Goal: Check status

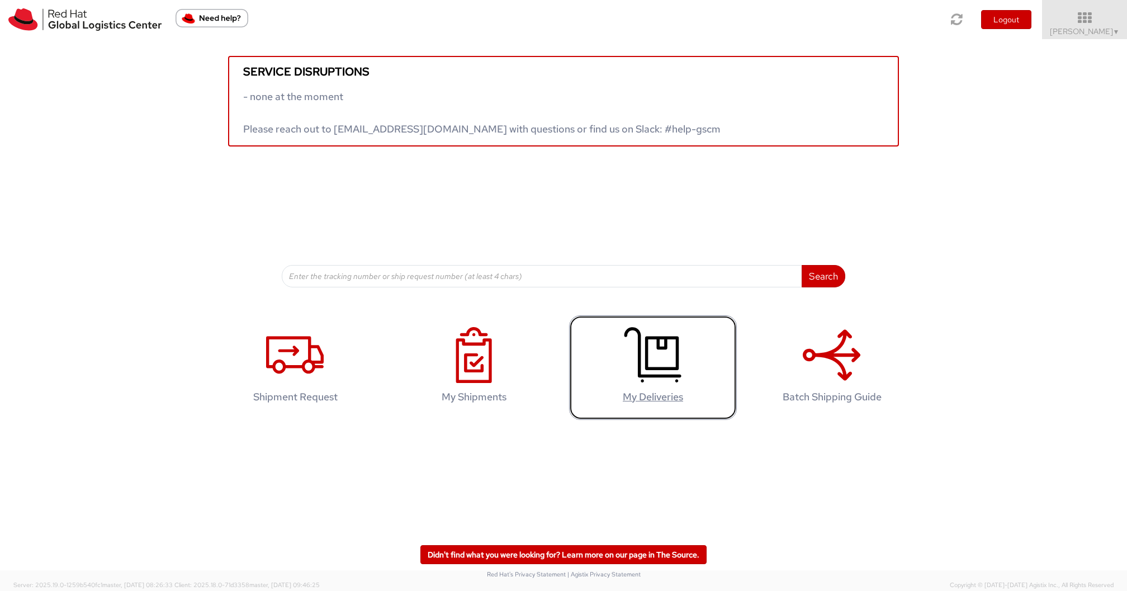
click at [666, 355] on icon at bounding box center [653, 355] width 58 height 56
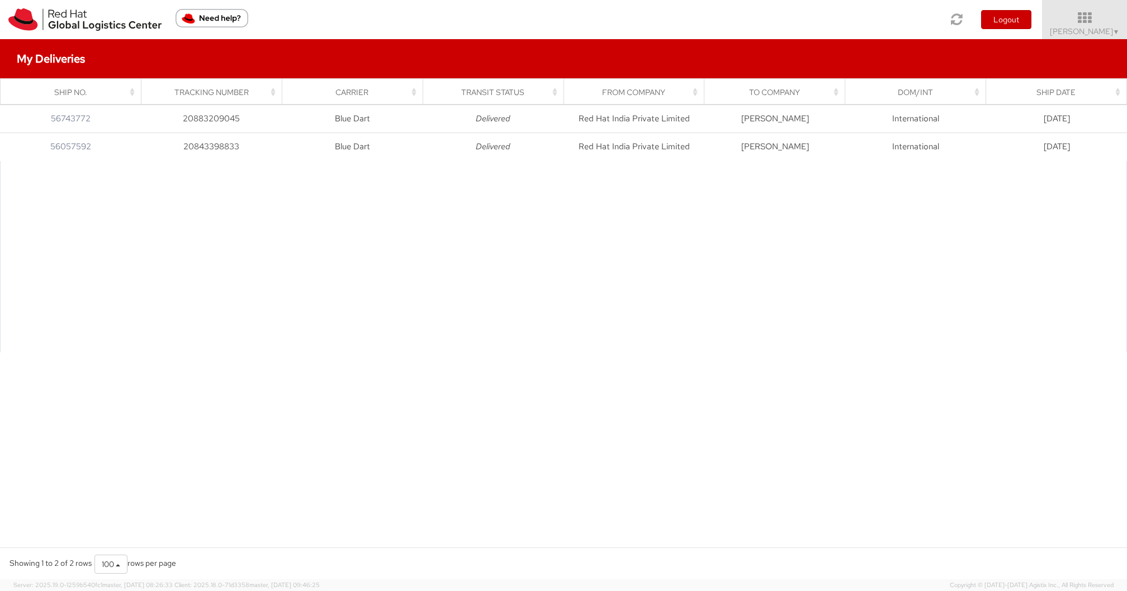
click at [548, 366] on div "Loading, please wait Ship No. Tracking Number Carrier Transit Status From Compa…" at bounding box center [563, 325] width 1127 height 443
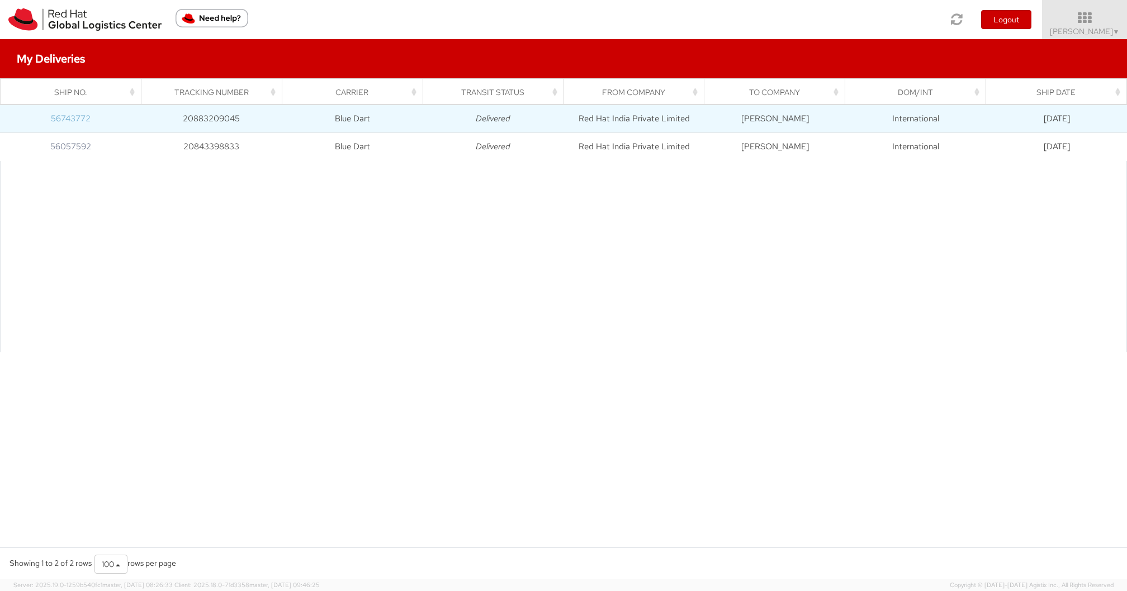
click at [65, 117] on link "56743772" at bounding box center [71, 118] width 40 height 11
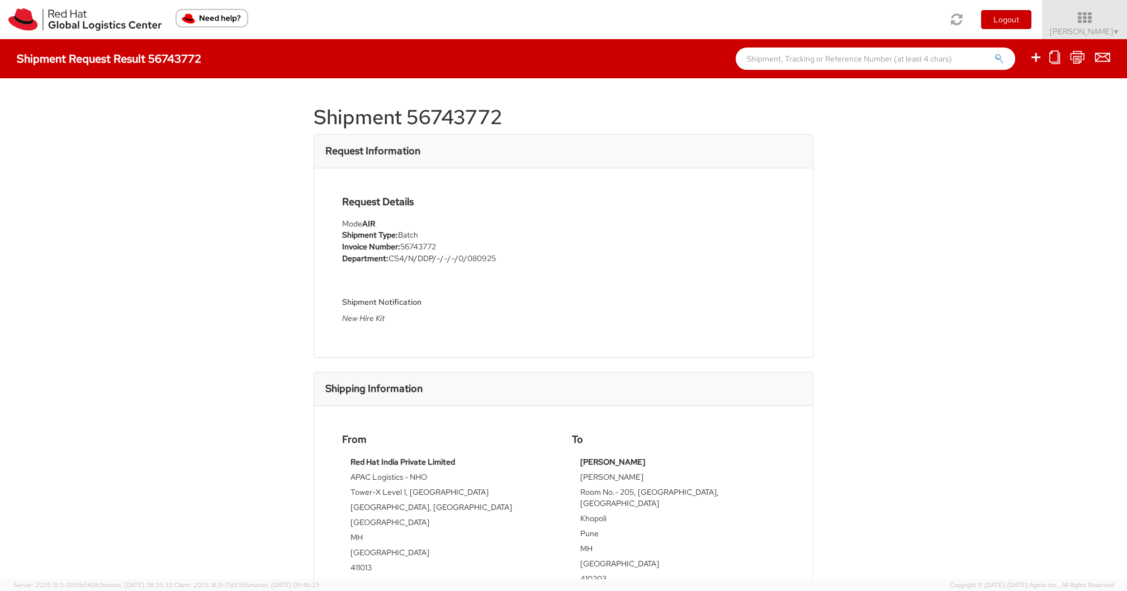
click at [409, 237] on li "Shipment Type: Batch" at bounding box center [448, 235] width 213 height 12
click at [423, 243] on li "Invoice Number: 56743772" at bounding box center [448, 247] width 213 height 12
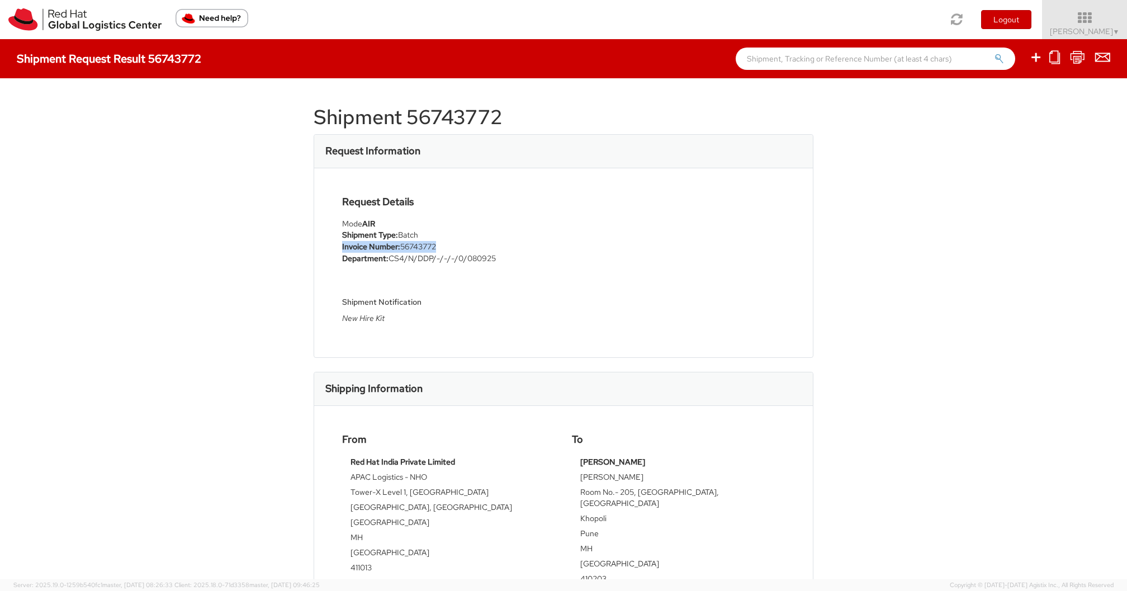
click at [412, 236] on li "Shipment Type: Batch" at bounding box center [448, 235] width 213 height 12
click at [367, 222] on strong "AIR" at bounding box center [368, 224] width 13 height 10
click at [353, 224] on div "Mode AIR" at bounding box center [448, 223] width 213 height 11
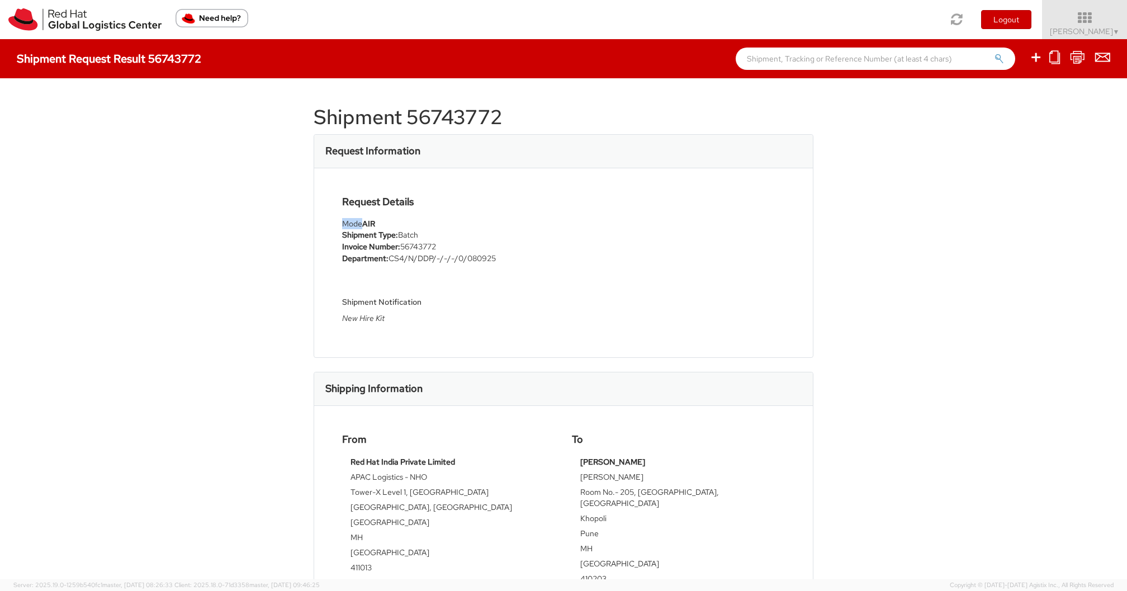
click at [416, 244] on li "Invoice Number: 56743772" at bounding box center [448, 247] width 213 height 12
click at [485, 257] on li "Department: CS4/N/DDP/-/-/-/0/080925" at bounding box center [448, 259] width 213 height 12
click at [841, 423] on div "Shipment 56743772 Request Information Request Details Mode AIR Shipment Type: B…" at bounding box center [563, 328] width 1127 height 501
